Goal: Task Accomplishment & Management: Complete application form

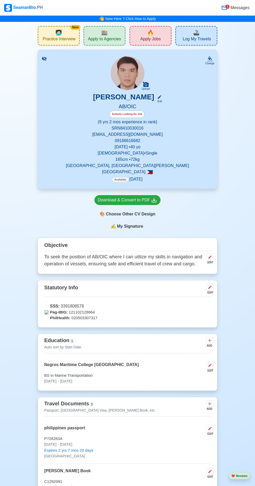
click at [103, 35] on span "🏬" at bounding box center [104, 33] width 7 height 8
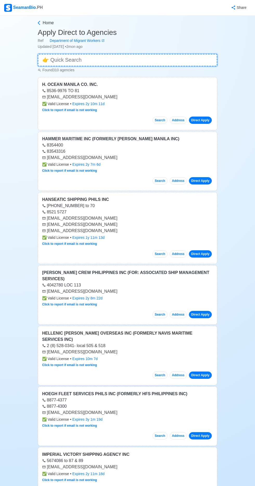
click at [114, 55] on input at bounding box center [128, 60] width 180 height 12
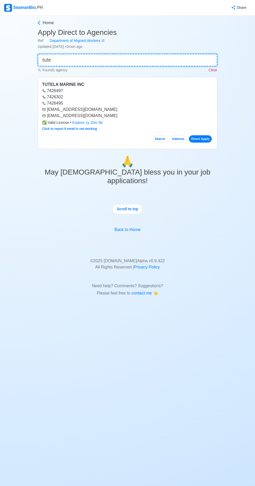
type input "tute"
click at [207, 138] on link "Direct Apply" at bounding box center [200, 138] width 23 height 7
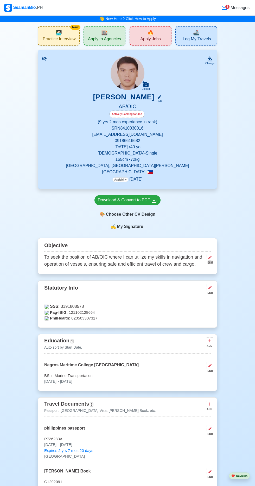
click at [163, 32] on div "🔥 Apply Jobs" at bounding box center [151, 36] width 42 height 20
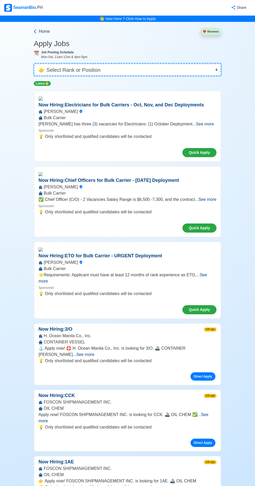
click at [129, 69] on select "👉 Select Rank or Position Master Chief Officer 2nd Officer 3rd Officer Junior O…" at bounding box center [127, 70] width 187 height 12
select select "[PERSON_NAME]"
click at [34, 64] on select "👉 Select Rank or Position Master Chief Officer 2nd Officer 3rd Officer Junior O…" at bounding box center [127, 70] width 187 height 12
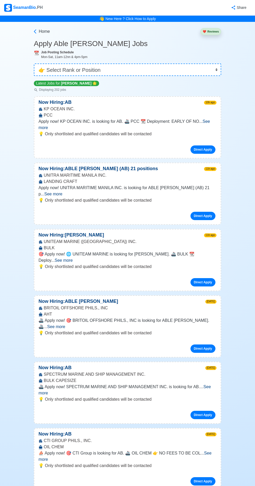
click at [210, 123] on span "See more" at bounding box center [125, 124] width 172 height 11
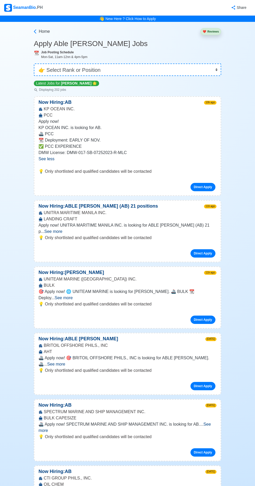
click at [73, 296] on span "See more" at bounding box center [64, 298] width 18 height 4
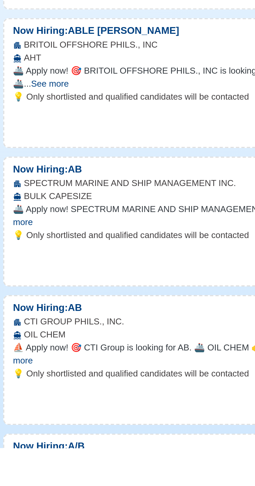
scroll to position [86, 0]
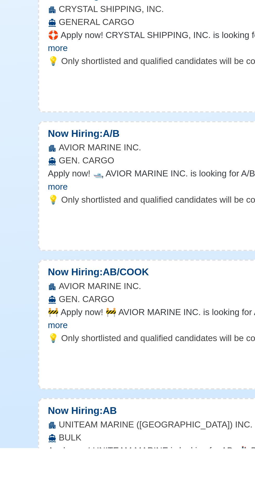
scroll to position [399, 0]
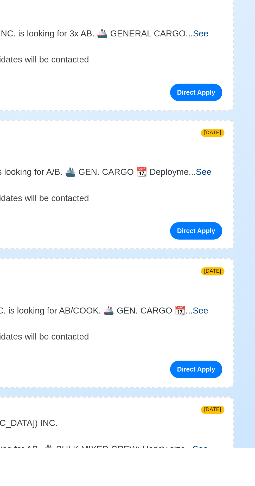
click at [209, 485] on span "See more" at bounding box center [124, 490] width 170 height 11
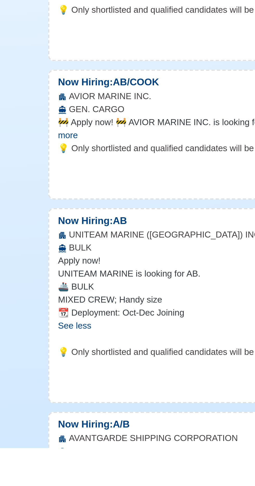
scroll to position [491, 0]
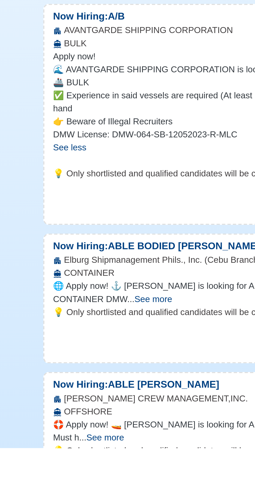
scroll to position [733, 0]
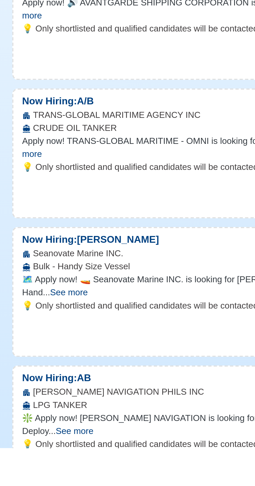
scroll to position [1076, 0]
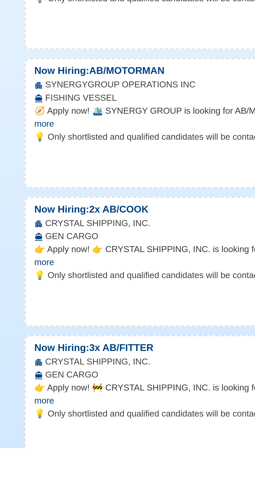
scroll to position [2315, 0]
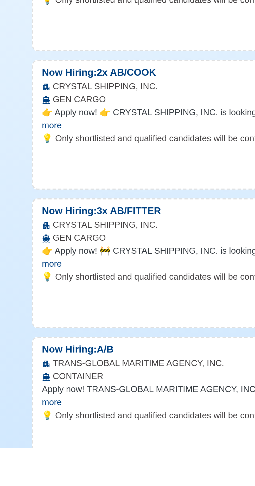
scroll to position [2370, 0]
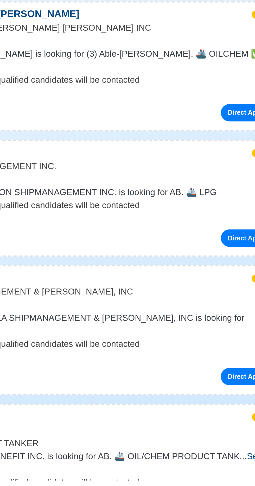
scroll to position [3249, 0]
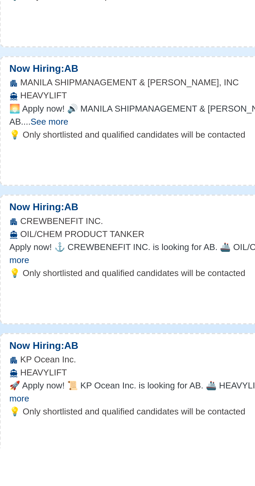
scroll to position [3327, 0]
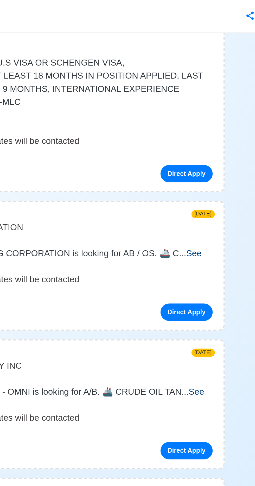
scroll to position [0, 0]
